Goal: Register for event/course

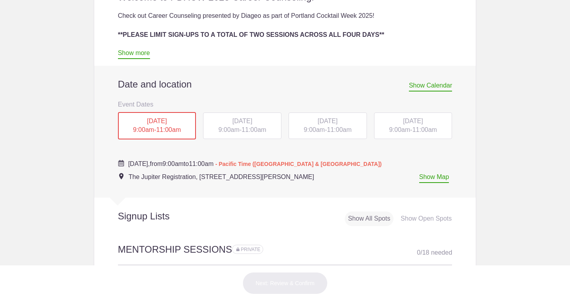
scroll to position [299, 0]
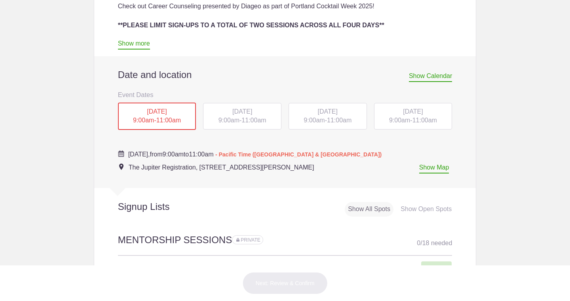
click at [410, 115] on span "[DATE]" at bounding box center [413, 111] width 20 height 7
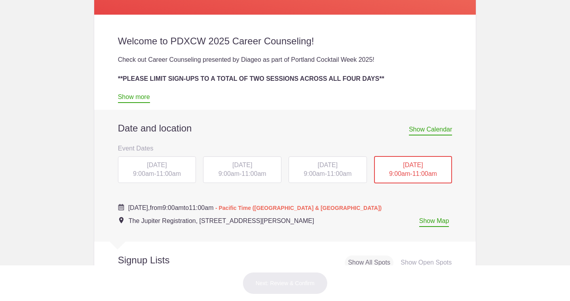
scroll to position [241, 0]
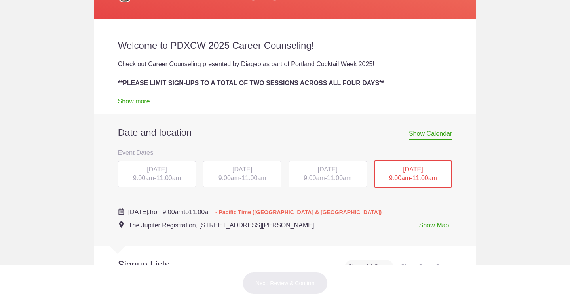
click at [345, 175] on div "[DATE] 9:00am - 11:00am" at bounding box center [328, 174] width 78 height 27
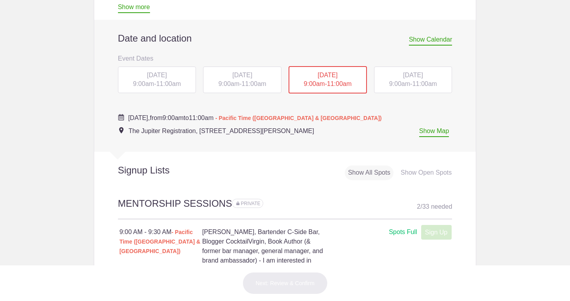
scroll to position [336, 0]
click at [167, 78] on span "[DATE]" at bounding box center [157, 74] width 20 height 7
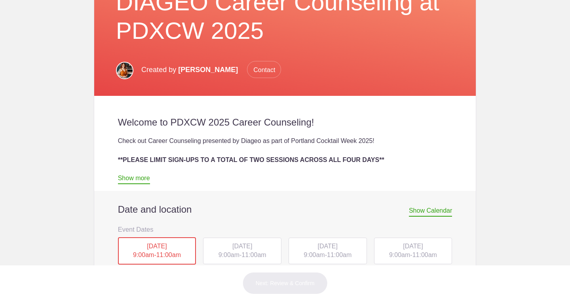
scroll to position [247, 0]
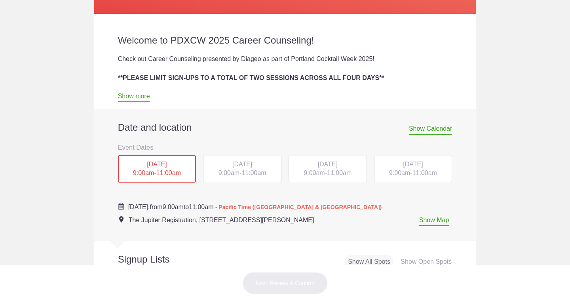
click at [330, 160] on div "[DATE] 9:00am - 11:00am" at bounding box center [328, 169] width 78 height 27
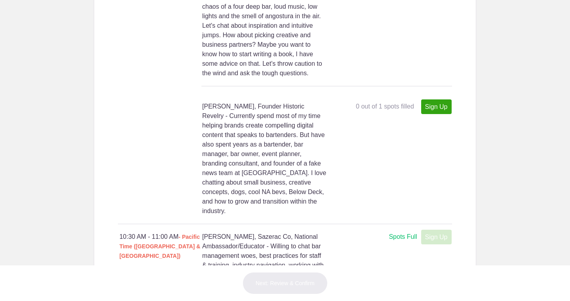
scroll to position [3224, 0]
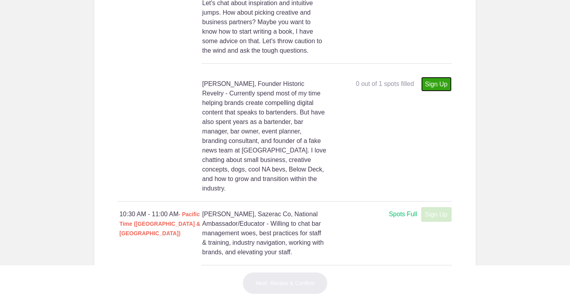
click at [436, 89] on link "Sign Up" at bounding box center [436, 84] width 30 height 15
type input "1"
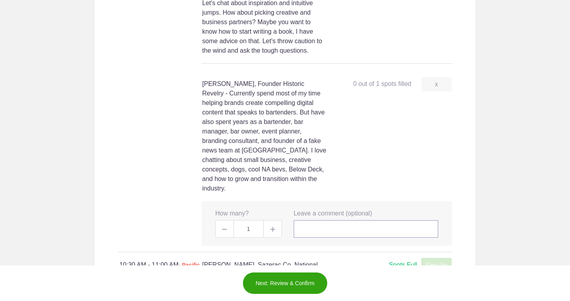
click at [334, 223] on input "text" at bounding box center [366, 228] width 145 height 17
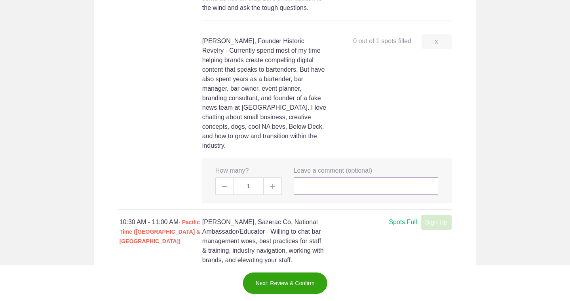
scroll to position [3266, 0]
click at [287, 288] on button "Next: Review & Confirm" at bounding box center [285, 283] width 85 height 22
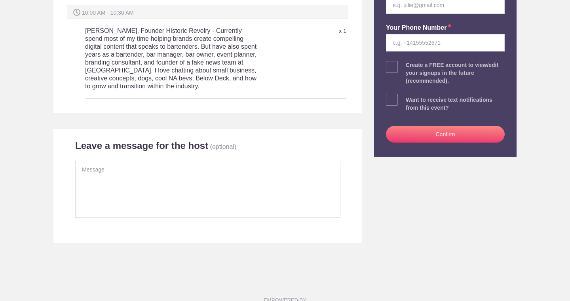
scroll to position [229, 0]
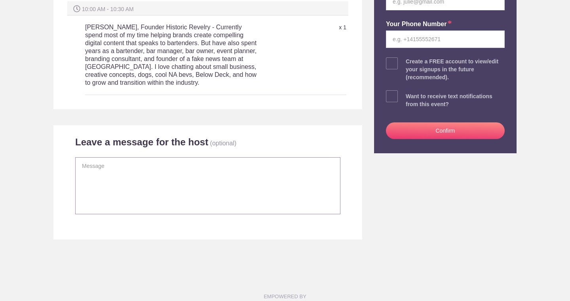
click at [268, 165] on textarea at bounding box center [207, 185] width 265 height 57
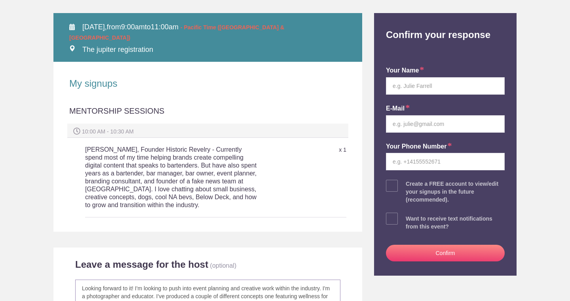
scroll to position [103, 0]
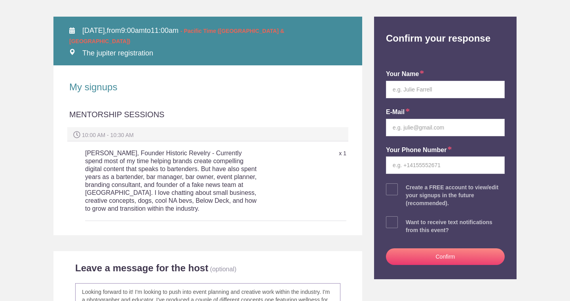
type textarea "Looking forward to it! I'm looking to push into event planning and creative wor…"
click at [449, 90] on input "text" at bounding box center [445, 89] width 119 height 17
type input "[PERSON_NAME]"
click at [455, 130] on input "email" at bounding box center [445, 127] width 119 height 17
type input "[EMAIL_ADDRESS][DOMAIN_NAME]"
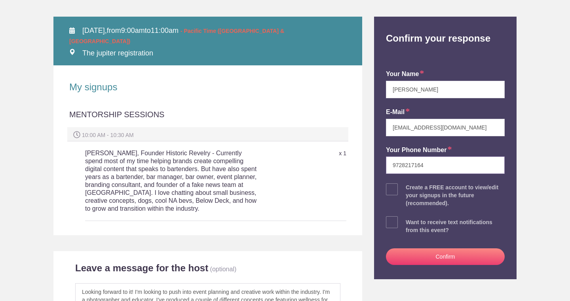
type input "9728217164"
click at [390, 224] on span at bounding box center [392, 222] width 12 height 12
click at [408, 223] on input "checkbox" at bounding box center [467, 220] width 119 height 5
checkbox input "true"
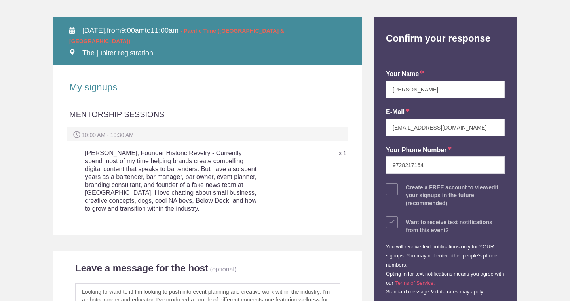
scroll to position [196, 0]
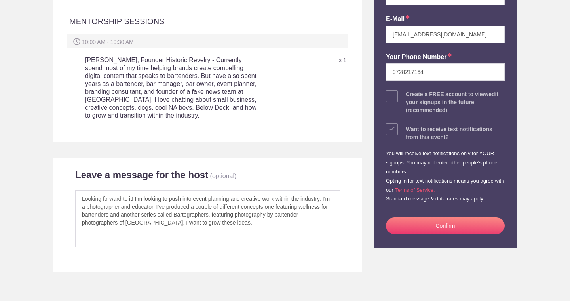
click at [444, 226] on button "Confirm" at bounding box center [445, 225] width 119 height 17
